Goal: Task Accomplishment & Management: Complete application form

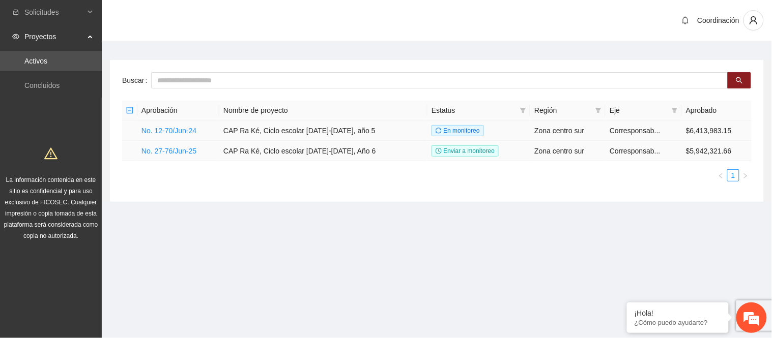
click at [169, 139] on td "No. 12-70/Jun-24" at bounding box center [178, 131] width 82 height 20
click at [170, 153] on link "No. 27-76/Jun-25" at bounding box center [168, 151] width 55 height 8
click at [181, 148] on link "No. 27-76/Jun-25" at bounding box center [168, 151] width 55 height 8
click at [188, 147] on link "No. 27-76/Jun-25" at bounding box center [168, 151] width 55 height 8
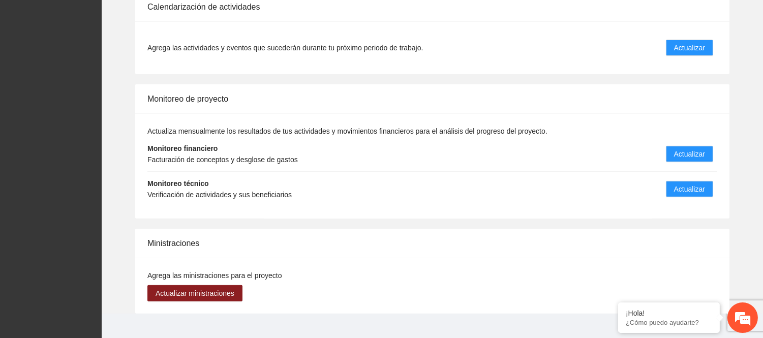
scroll to position [1074, 0]
drag, startPoint x: 198, startPoint y: 168, endPoint x: 238, endPoint y: 169, distance: 39.7
click at [237, 178] on div "Monitoreo técnico Verificación de actividades y sus beneficiarios" at bounding box center [220, 189] width 144 height 22
click at [270, 190] on li "Monitoreo técnico Verificación de actividades y sus beneficiarios Actualizar" at bounding box center [433, 188] width 570 height 35
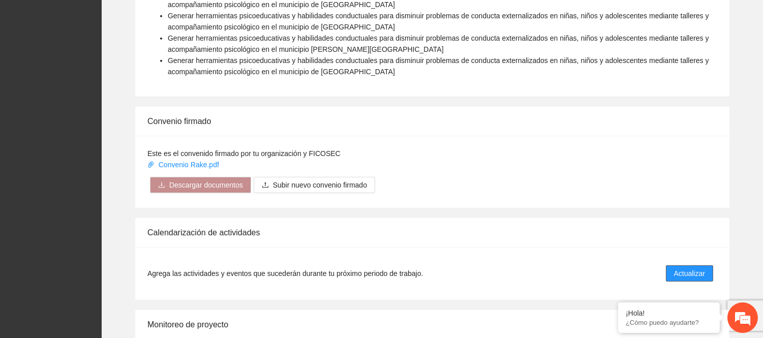
click at [684, 268] on span "Actualizar" at bounding box center [689, 273] width 31 height 11
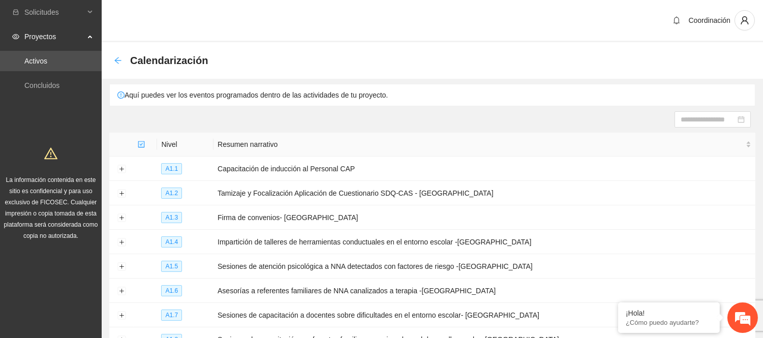
click at [115, 59] on icon "arrow-left" at bounding box center [118, 60] width 8 height 8
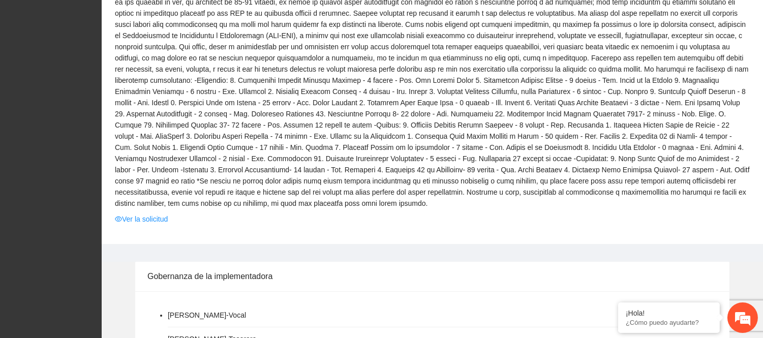
scroll to position [282, 0]
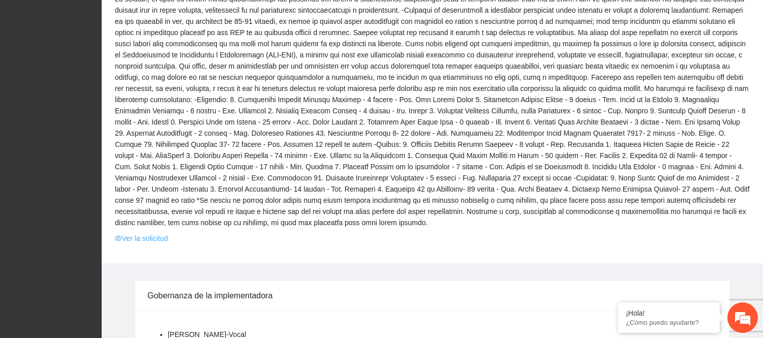
click at [136, 233] on link "Ver la solicitud" at bounding box center [141, 238] width 53 height 11
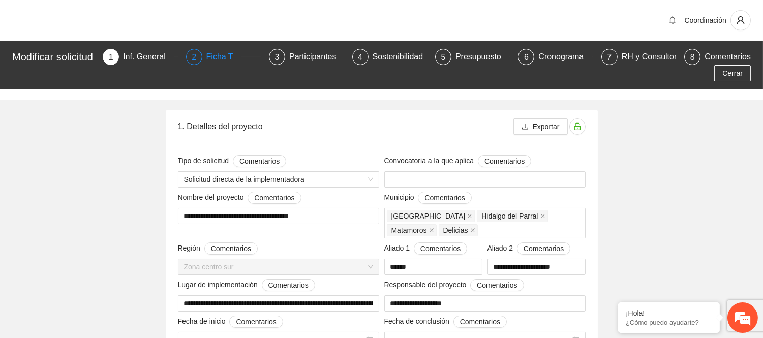
type input "**********"
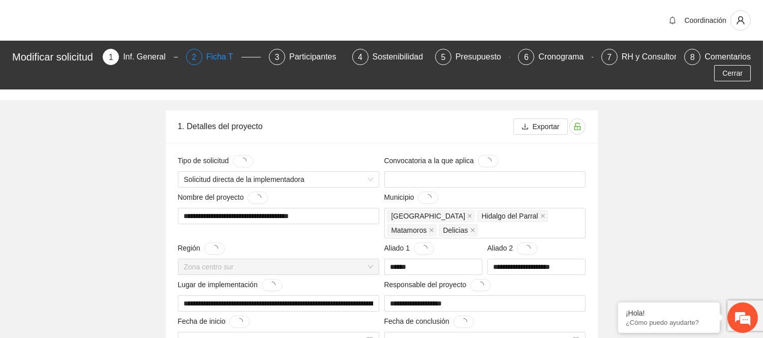
click at [225, 52] on div "Ficha T" at bounding box center [224, 57] width 35 height 16
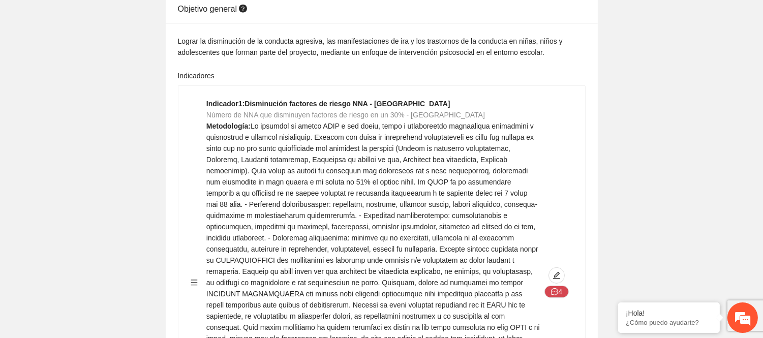
scroll to position [985, 0]
click at [302, 123] on span at bounding box center [374, 283] width 334 height 321
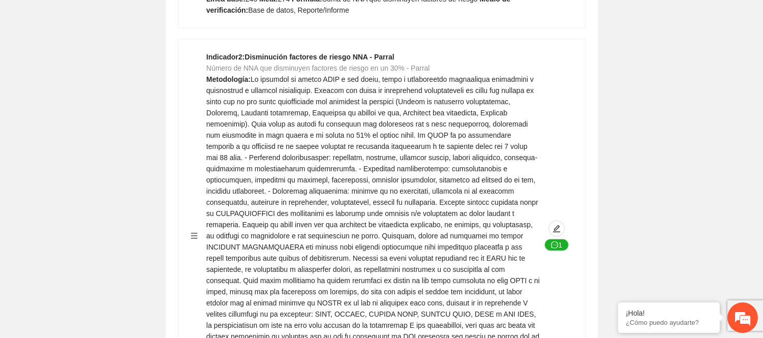
click at [260, 110] on div "Indicador 2 : Disminución factores de riesgo NNA - Parral Número de NNA que dis…" at bounding box center [374, 235] width 335 height 369
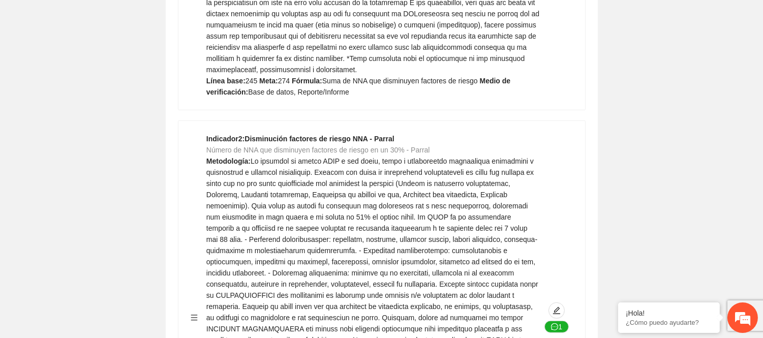
scroll to position [1324, 0]
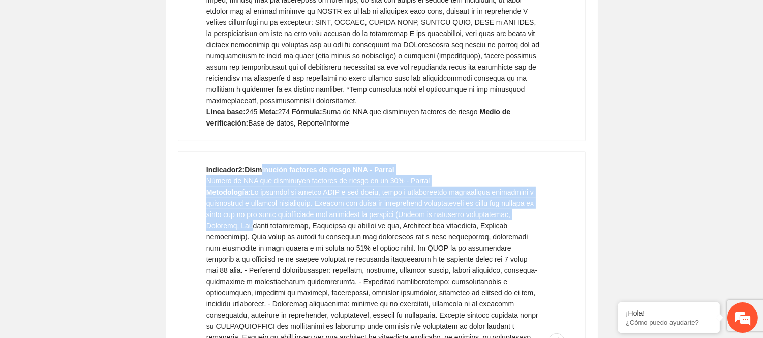
drag, startPoint x: 260, startPoint y: 111, endPoint x: 292, endPoint y: 166, distance: 64.0
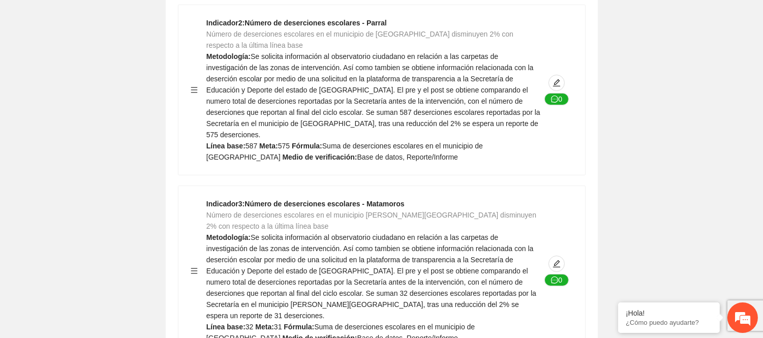
scroll to position [0, 0]
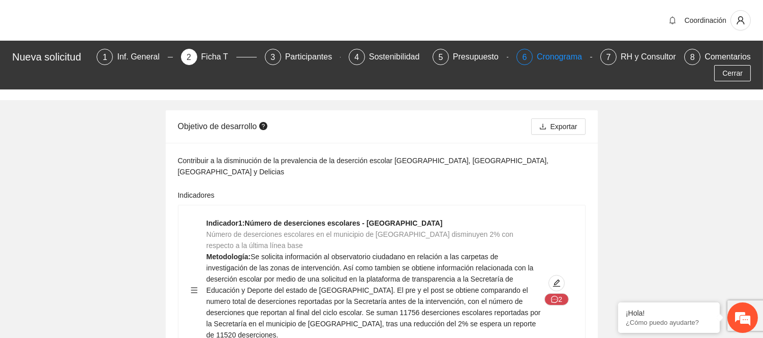
click at [533, 53] on div "6" at bounding box center [525, 57] width 16 height 16
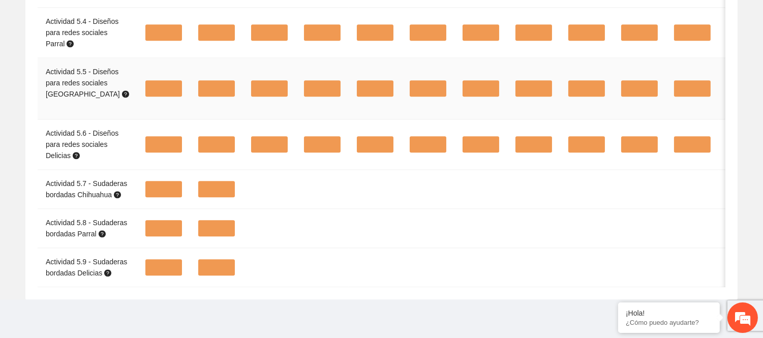
scroll to position [5378, 0]
click at [137, 58] on td at bounding box center [163, 33] width 53 height 50
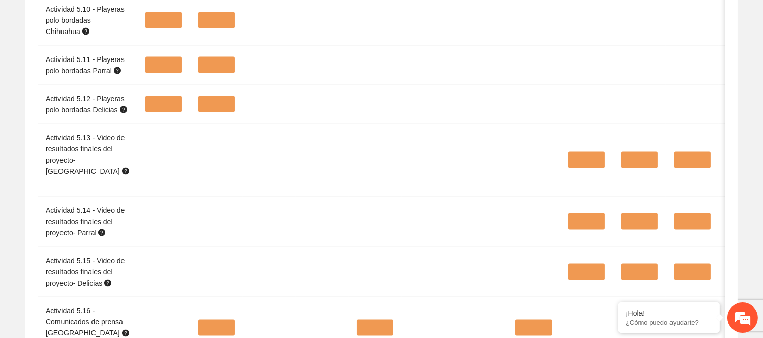
scroll to position [0, 0]
